Goal: Check status

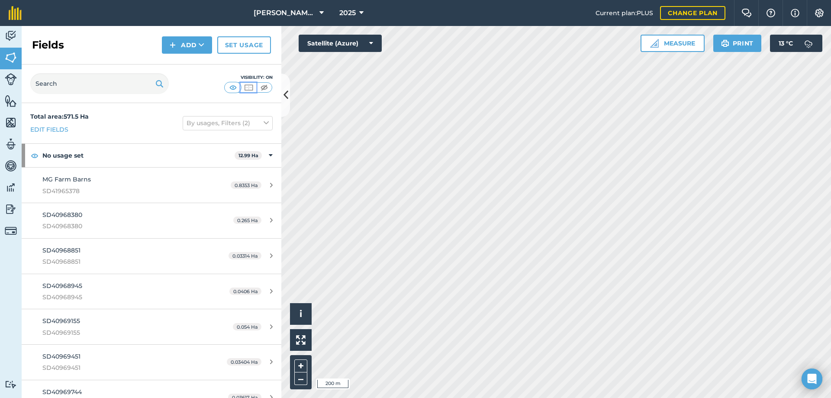
click at [251, 89] on img at bounding box center [248, 87] width 11 height 9
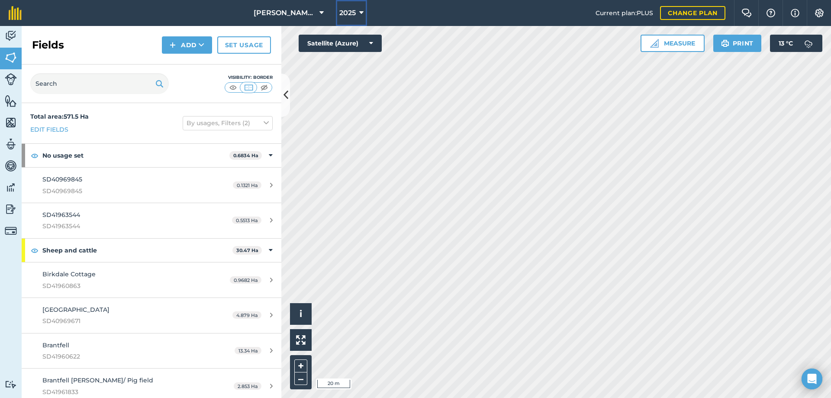
click at [355, 11] on span "2025" at bounding box center [347, 13] width 16 height 10
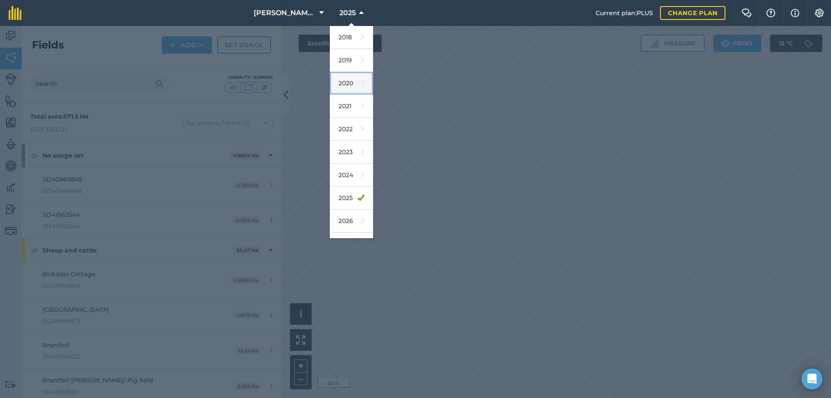
click at [349, 84] on link "2020" at bounding box center [351, 83] width 43 height 23
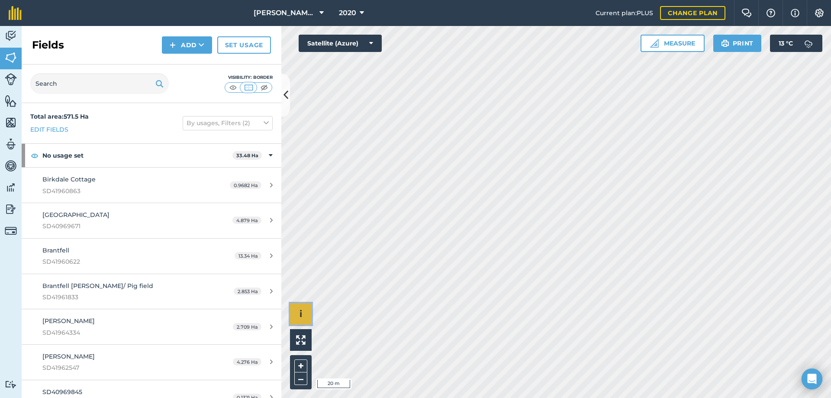
click at [298, 314] on button "i" at bounding box center [301, 314] width 22 height 22
click at [361, 14] on icon at bounding box center [362, 13] width 4 height 10
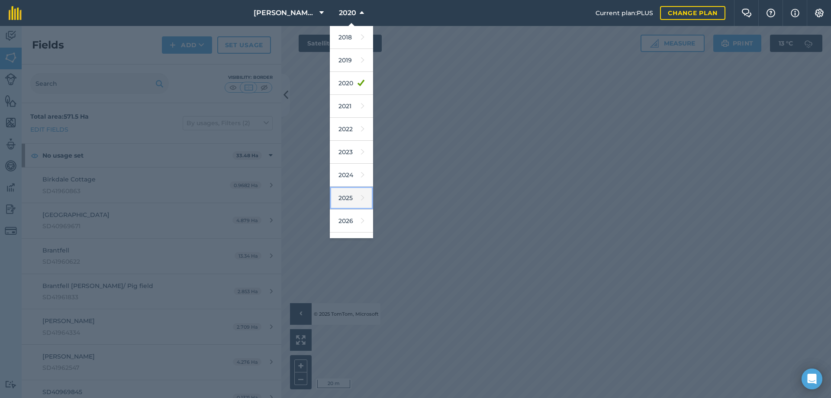
click at [347, 203] on link "2025" at bounding box center [351, 198] width 43 height 23
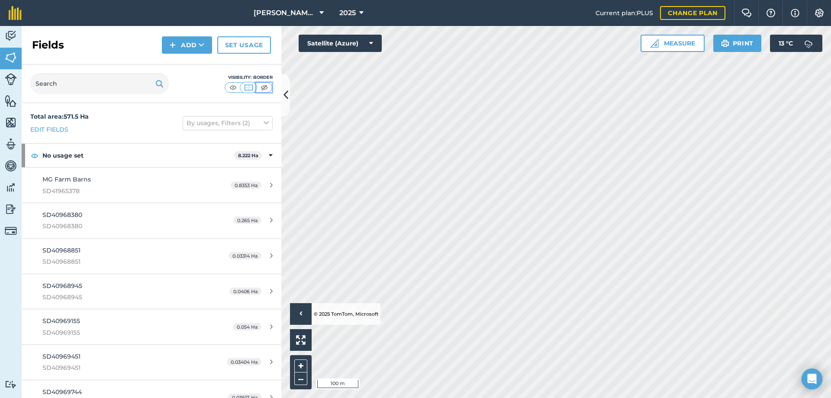
click at [262, 87] on img at bounding box center [264, 87] width 11 height 9
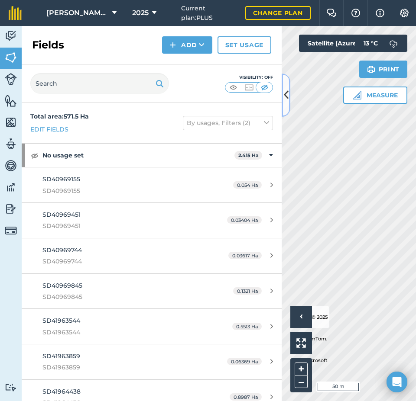
click at [287, 96] on icon at bounding box center [286, 94] width 5 height 15
